Goal: Book appointment/travel/reservation

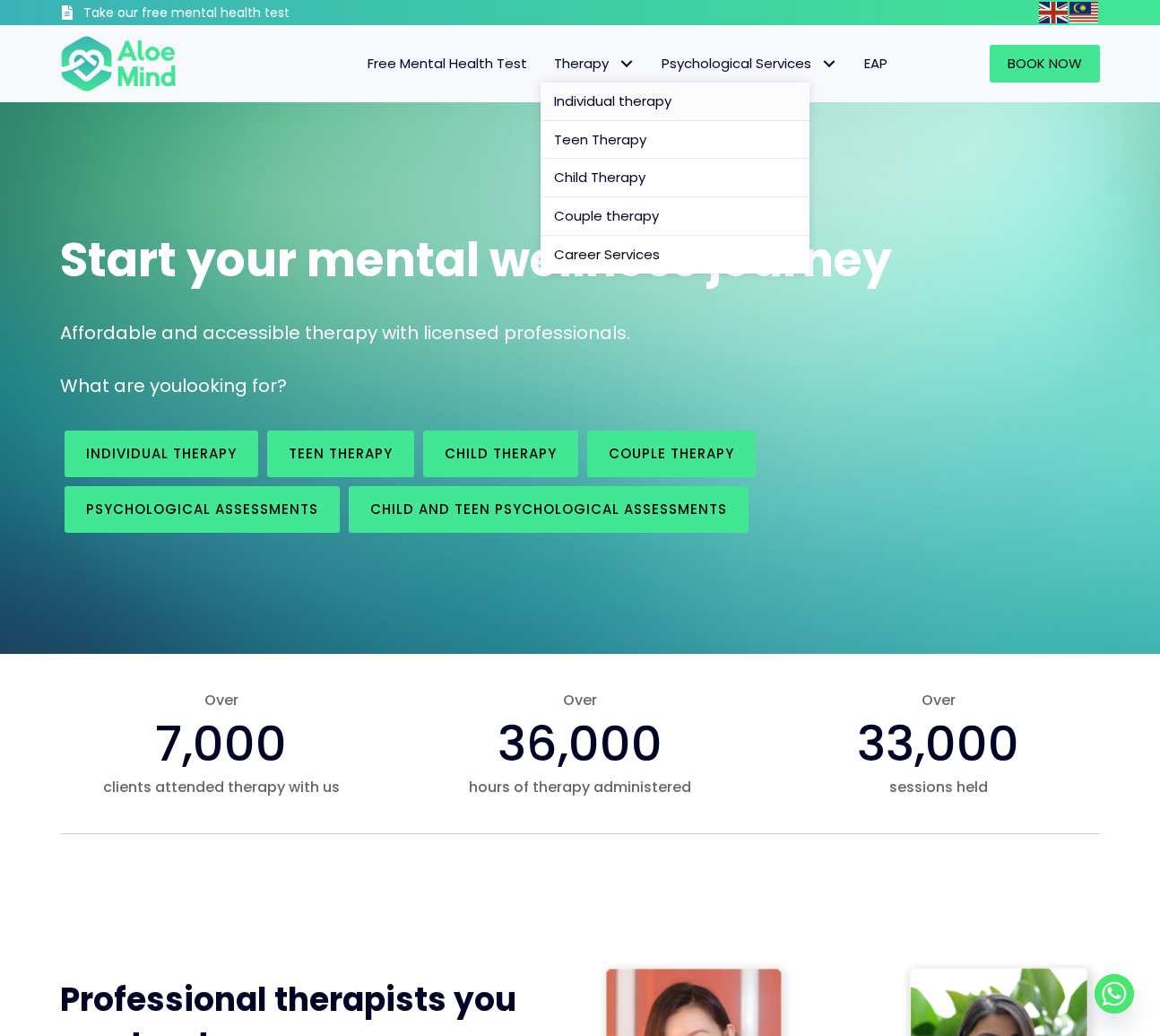
click at [615, 99] on span "Individual therapy" at bounding box center [613, 100] width 118 height 18
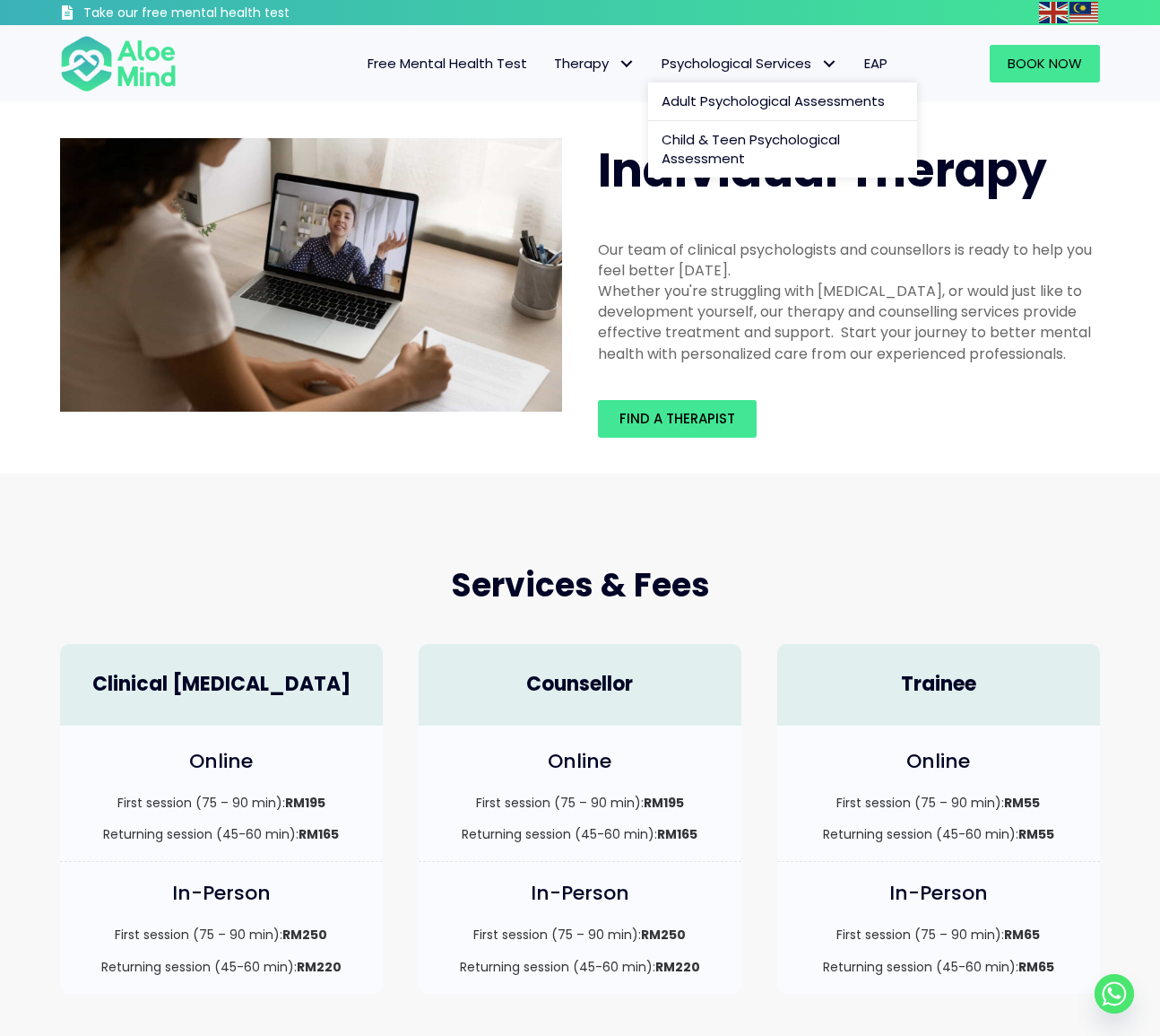
click at [713, 65] on span "Psychological Services" at bounding box center [749, 63] width 176 height 18
click at [713, 67] on span "Psychological Services" at bounding box center [749, 63] width 176 height 18
click at [105, 61] on img at bounding box center [118, 64] width 117 height 59
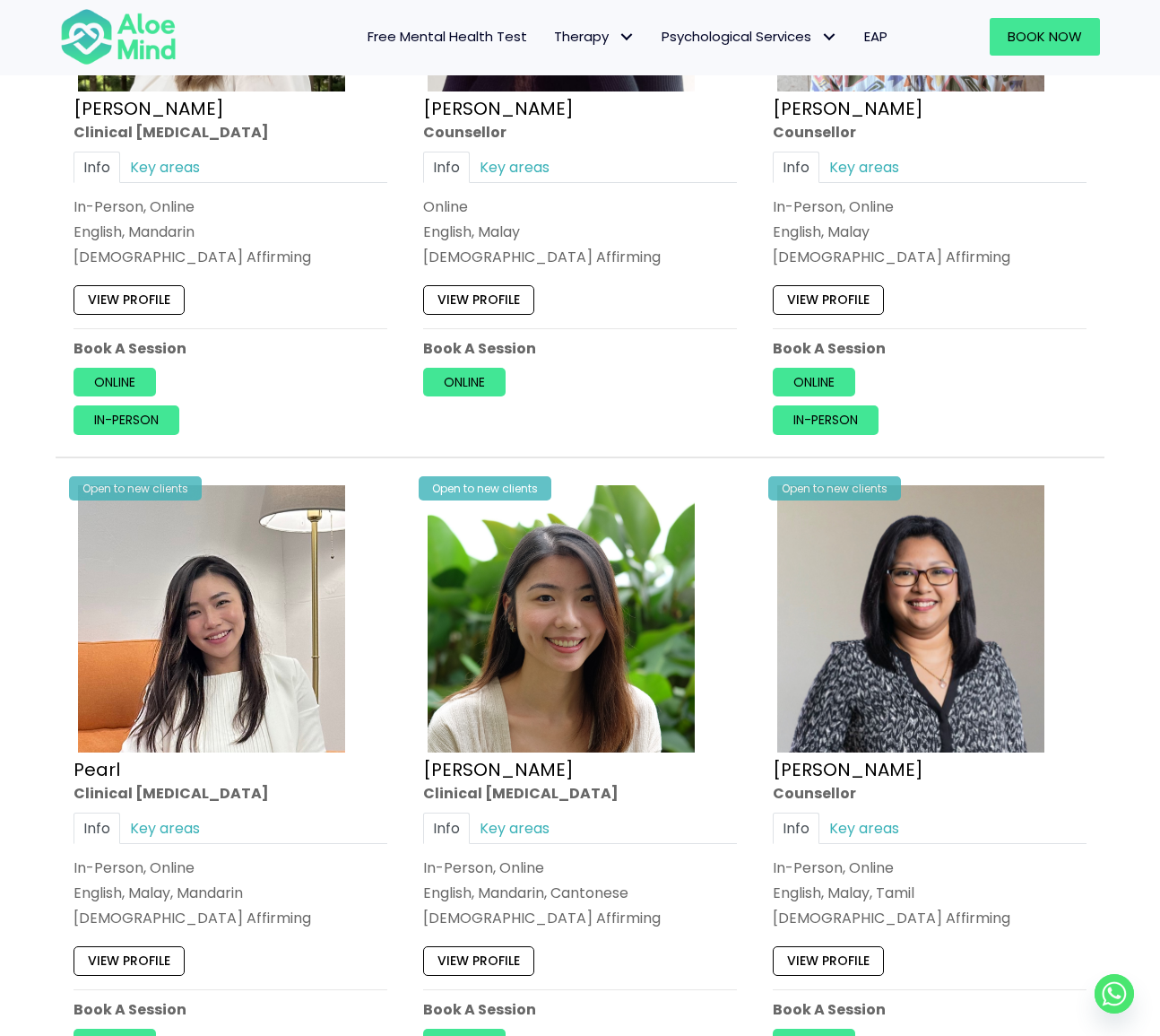
scroll to position [4743, 0]
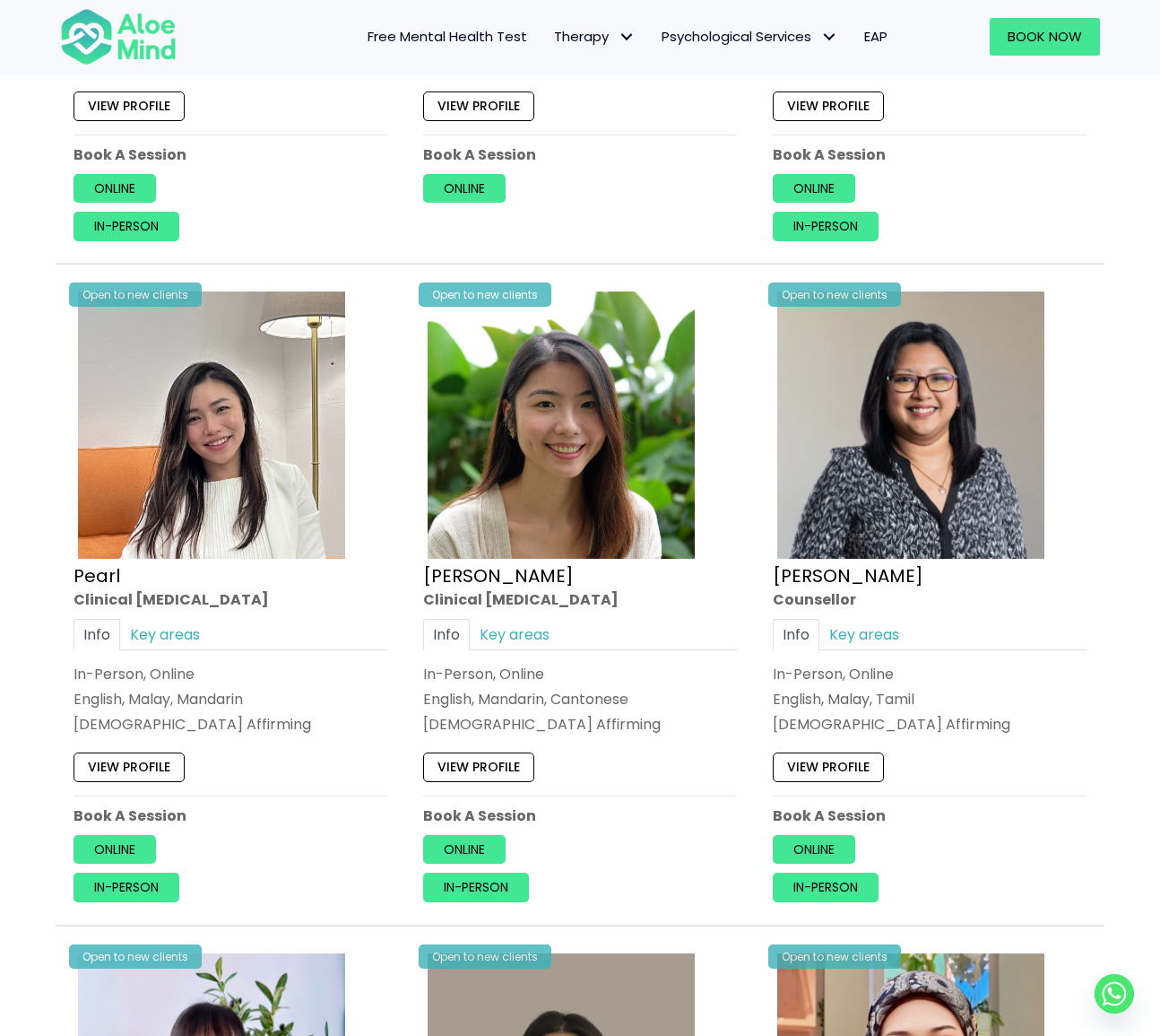
click at [522, 755] on link "View profile" at bounding box center [479, 767] width 111 height 29
